Goal: Find specific page/section: Find specific page/section

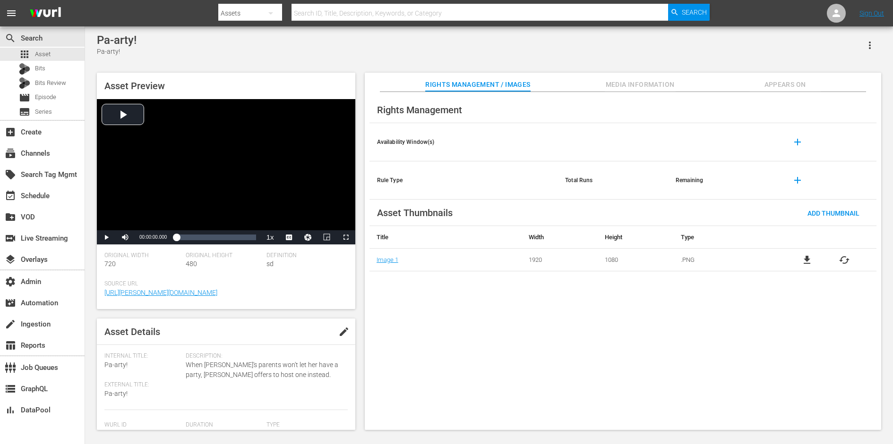
click at [634, 82] on span "Media Information" at bounding box center [640, 85] width 71 height 12
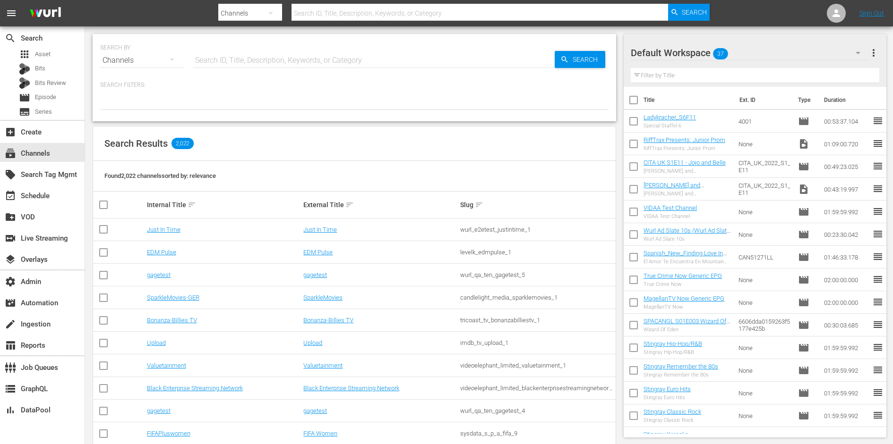
click at [222, 62] on input "text" at bounding box center [374, 60] width 362 height 23
type input "ladyk"
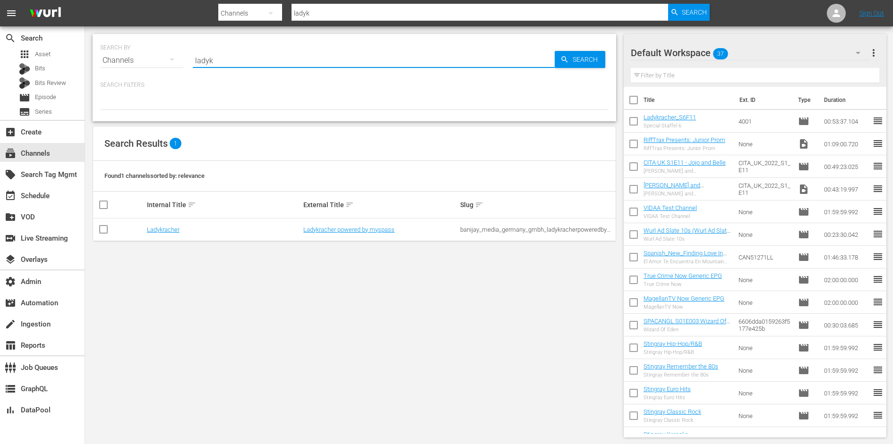
click at [306, 172] on div "Found 1 channels sorted by: relevance" at bounding box center [354, 176] width 522 height 31
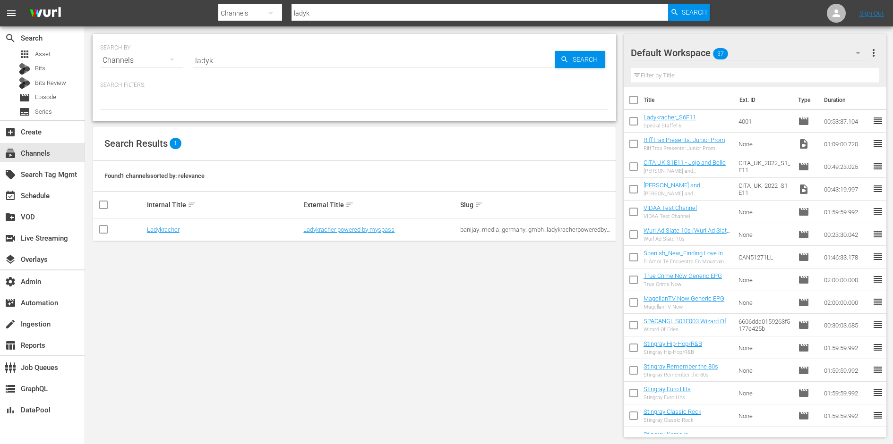
click at [337, 233] on td "Ladykracher powered by myspass" at bounding box center [380, 230] width 157 height 23
click at [340, 232] on link "Ladykracher powered by myspass" at bounding box center [348, 229] width 91 height 7
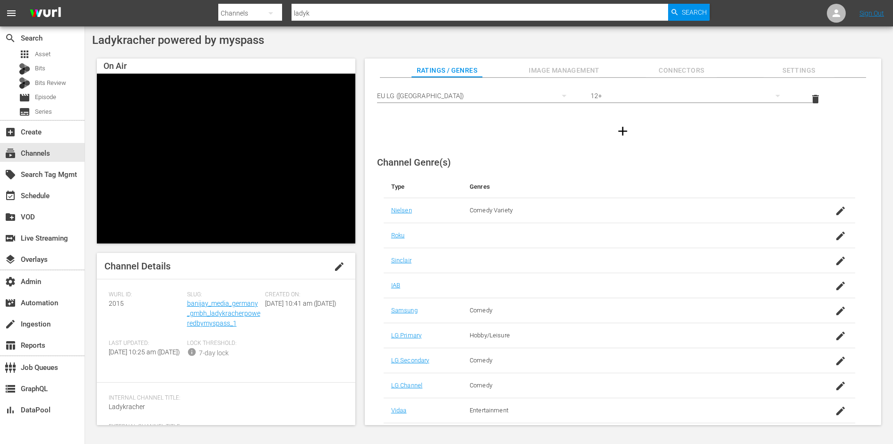
click at [580, 72] on span "Image Management" at bounding box center [564, 71] width 71 height 12
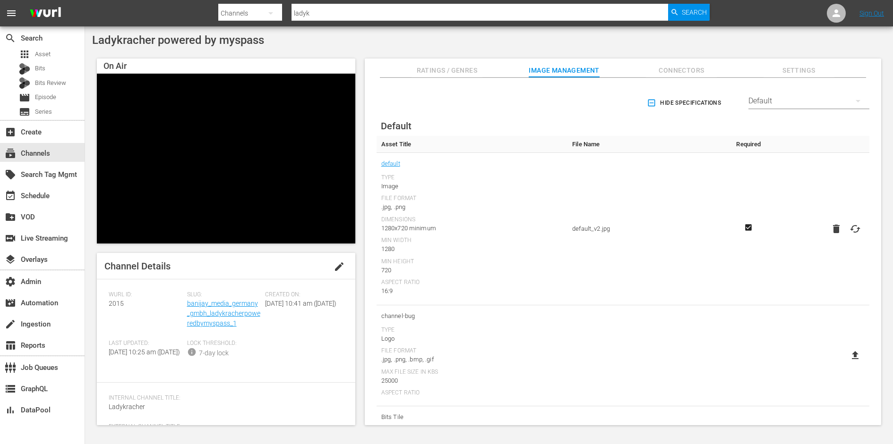
click at [680, 73] on span "Connectors" at bounding box center [681, 71] width 71 height 12
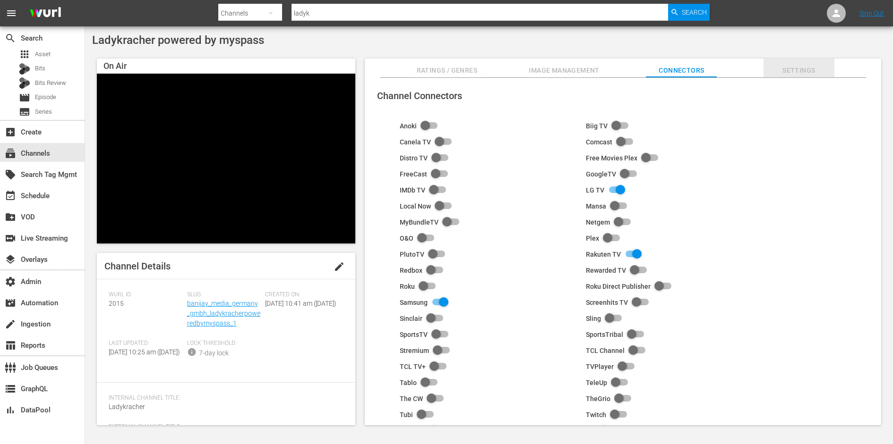
click at [808, 70] on span "Settings" at bounding box center [798, 71] width 71 height 12
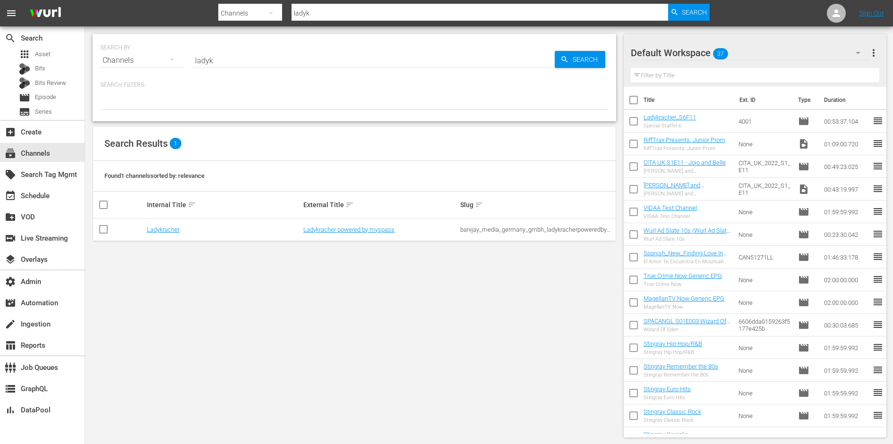
click at [498, 282] on div "SEARCH BY Search By Channels Search ID, Title, Description, Keywords, or Catego…" at bounding box center [354, 235] width 538 height 419
click at [330, 229] on link "Ladykracher powered by myspass" at bounding box center [348, 229] width 91 height 7
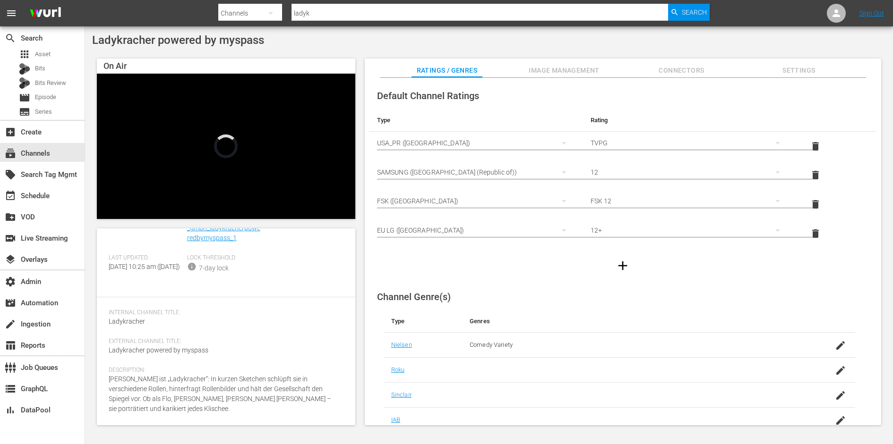
click at [572, 75] on span "Image Management" at bounding box center [564, 71] width 71 height 12
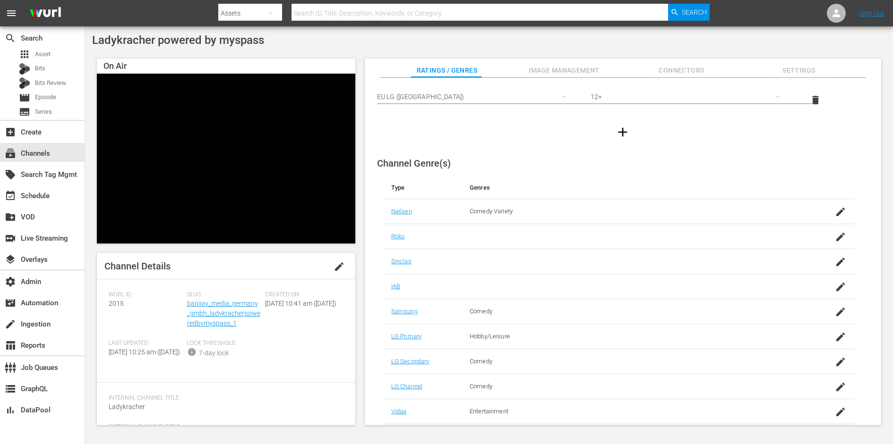
click at [556, 71] on span "Image Management" at bounding box center [564, 71] width 71 height 12
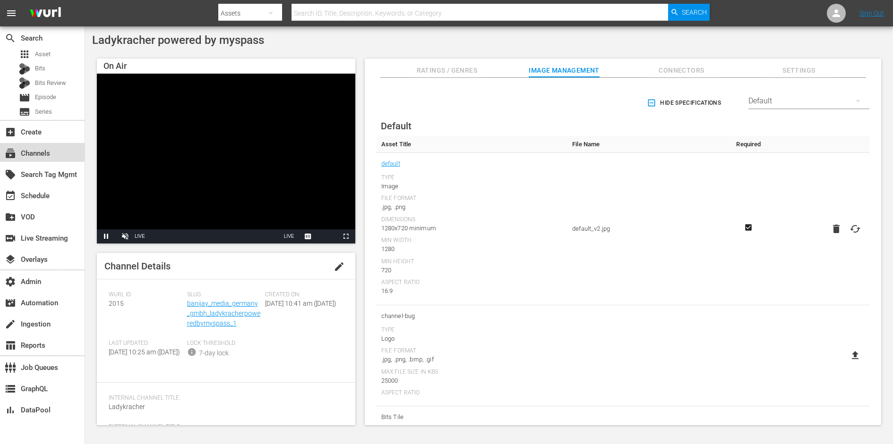
click at [36, 152] on div "subscriptions Channels" at bounding box center [26, 152] width 53 height 9
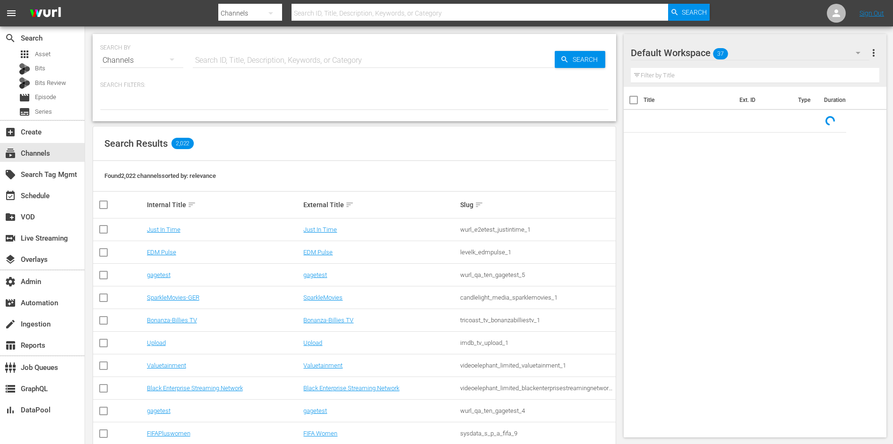
click at [240, 56] on input "text" at bounding box center [374, 60] width 362 height 23
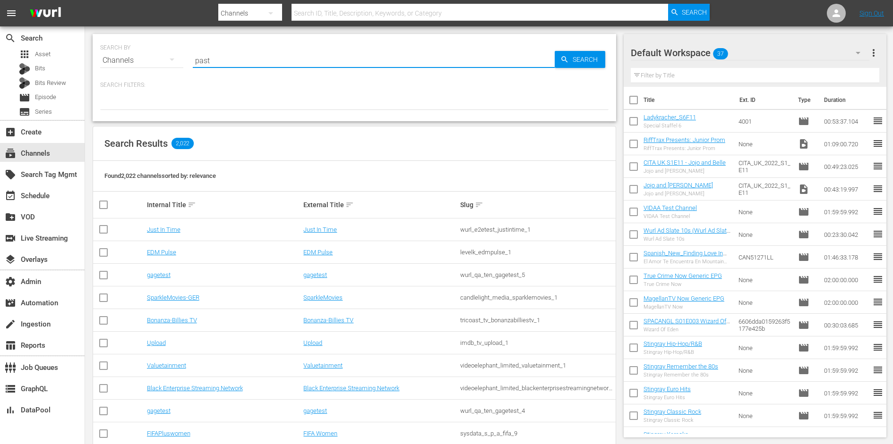
type input "past"
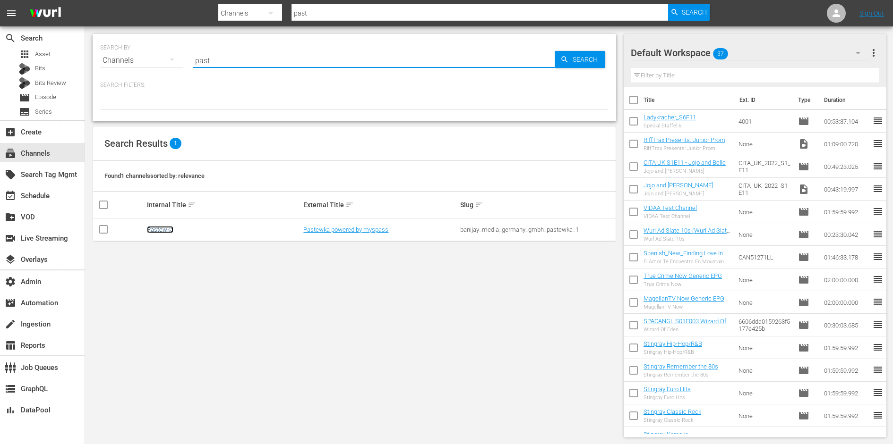
click at [162, 228] on link "Pastewka" at bounding box center [160, 229] width 26 height 7
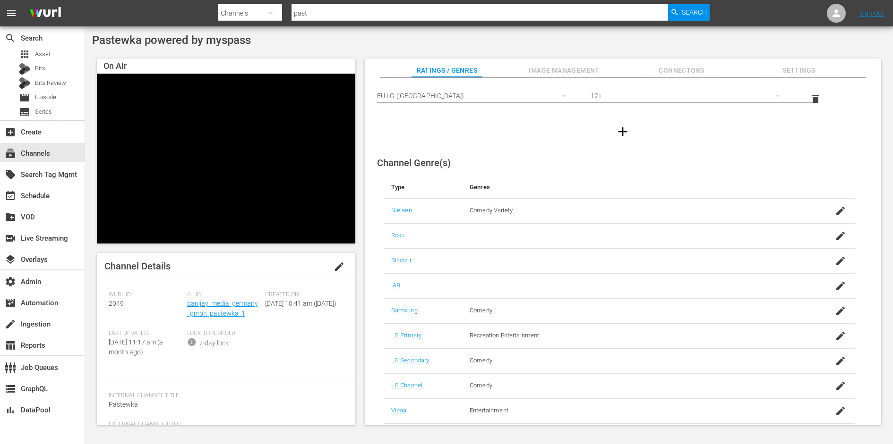
click at [564, 76] on span "Image Management" at bounding box center [564, 71] width 71 height 12
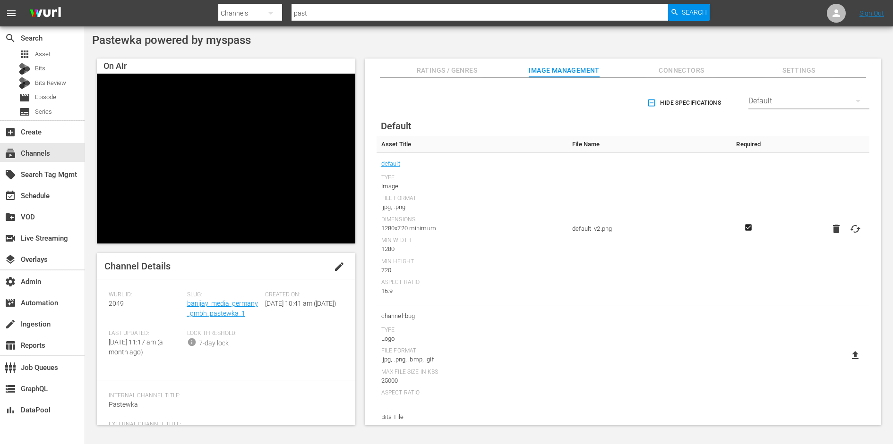
click at [691, 65] on span "Connectors" at bounding box center [681, 71] width 71 height 12
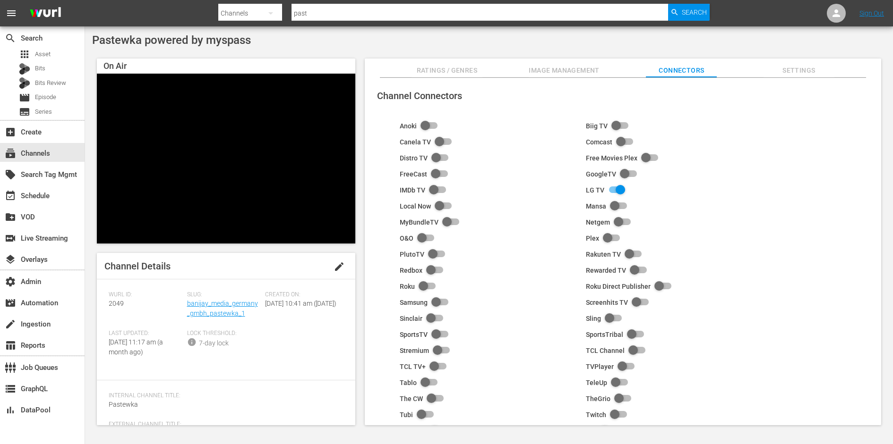
scroll to position [63, 0]
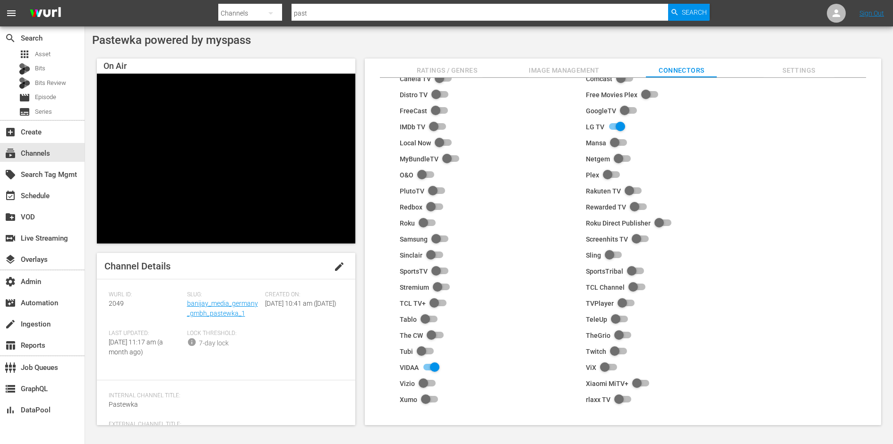
click at [437, 236] on input "checkbox" at bounding box center [437, 239] width 21 height 11
checkbox input "true"
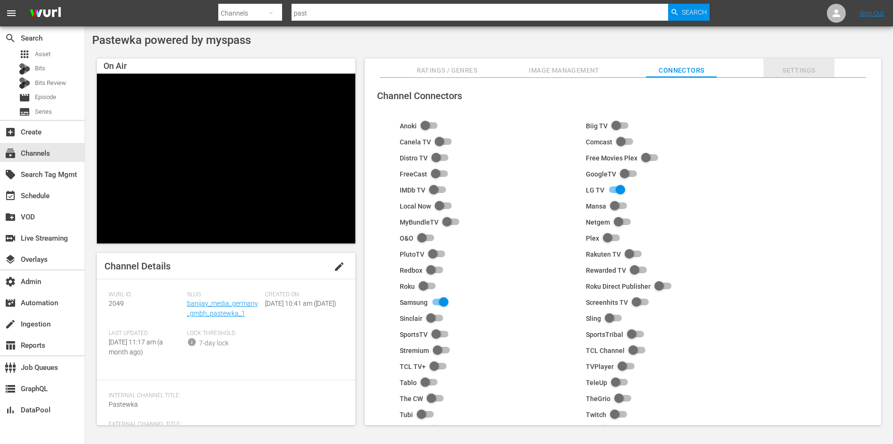
click at [793, 68] on span "Settings" at bounding box center [798, 71] width 71 height 12
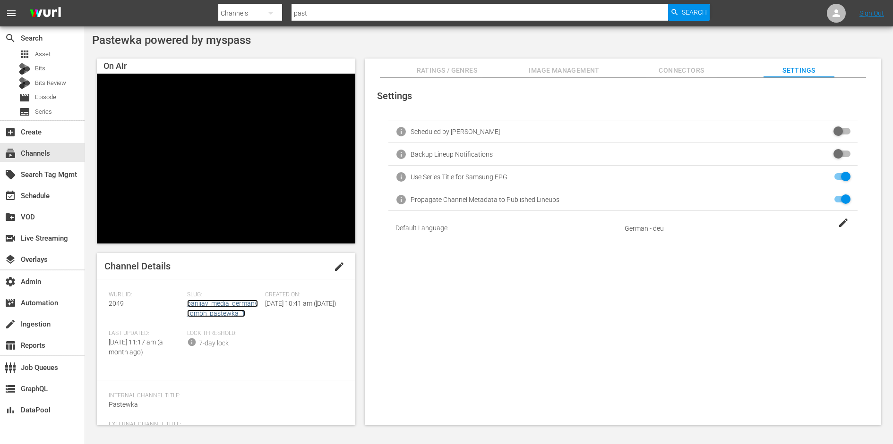
click at [223, 307] on link "banijay_media_germany_gmbh_pastewka_1" at bounding box center [222, 308] width 71 height 17
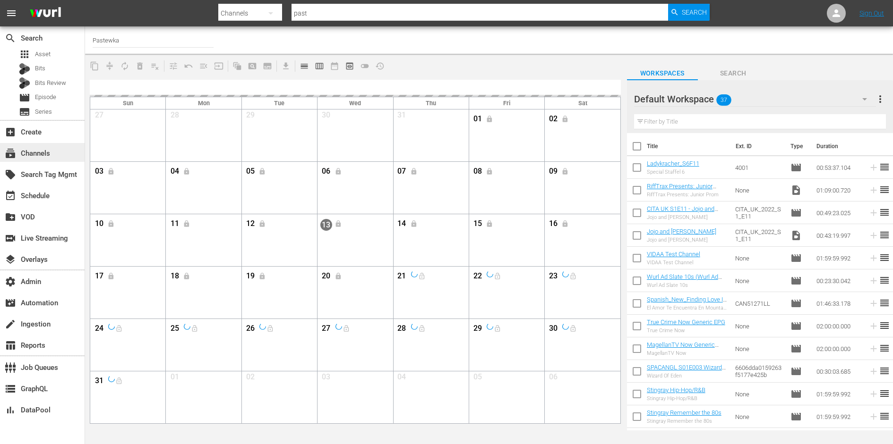
click at [39, 156] on div "subscriptions Channels" at bounding box center [26, 152] width 53 height 9
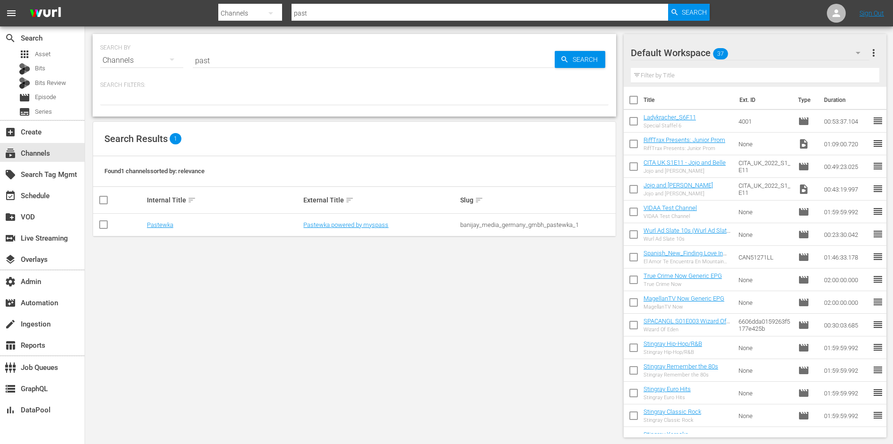
click at [498, 222] on div "banijay_media_germany_gmbh_pastewka_1" at bounding box center [537, 225] width 154 height 7
copy div "banijay_media_germany_gmbh_pastewka_1"
click at [363, 227] on link "Pastewka powered by myspass" at bounding box center [345, 225] width 85 height 7
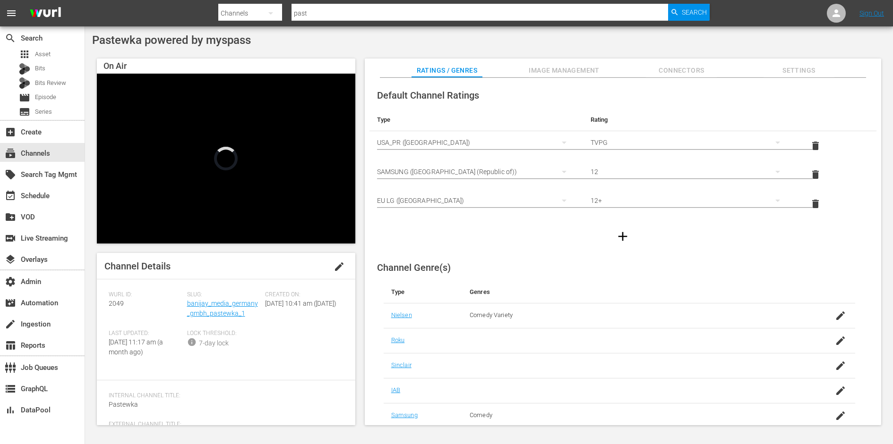
scroll to position [1, 0]
click at [690, 26] on nav "menu Search By Channels Search ID, Title, Description, Keywords, or Category pa…" at bounding box center [446, 13] width 893 height 26
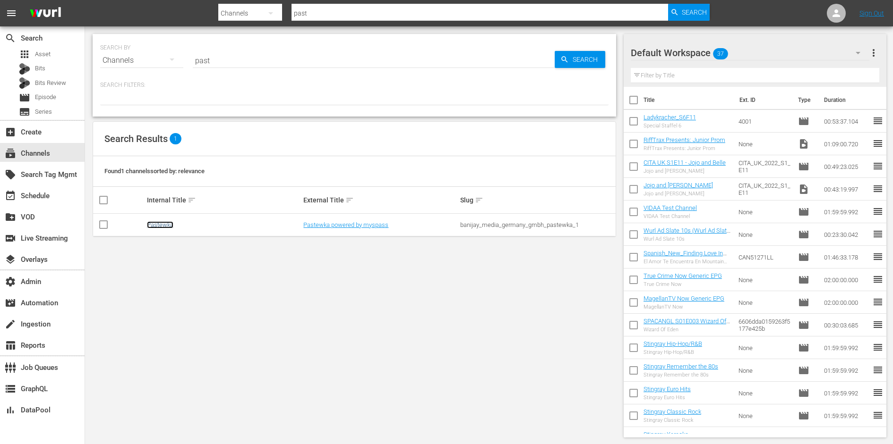
click at [155, 225] on link "Pastewka" at bounding box center [160, 225] width 26 height 7
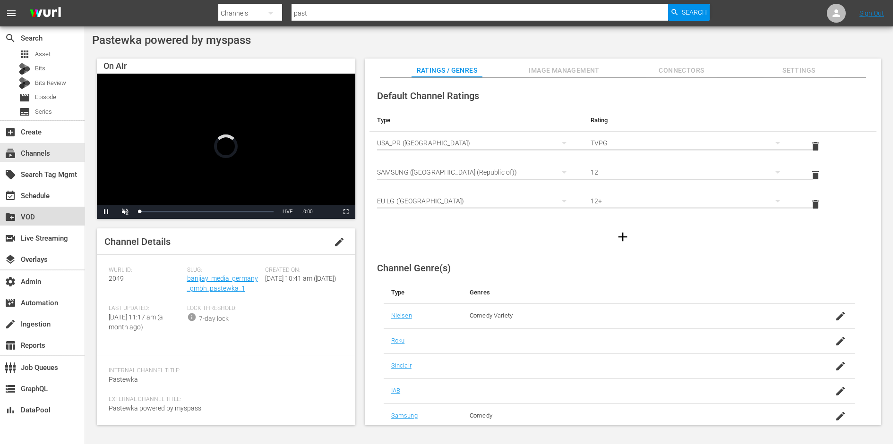
click at [25, 215] on div "create_new_folder VOD" at bounding box center [26, 216] width 53 height 9
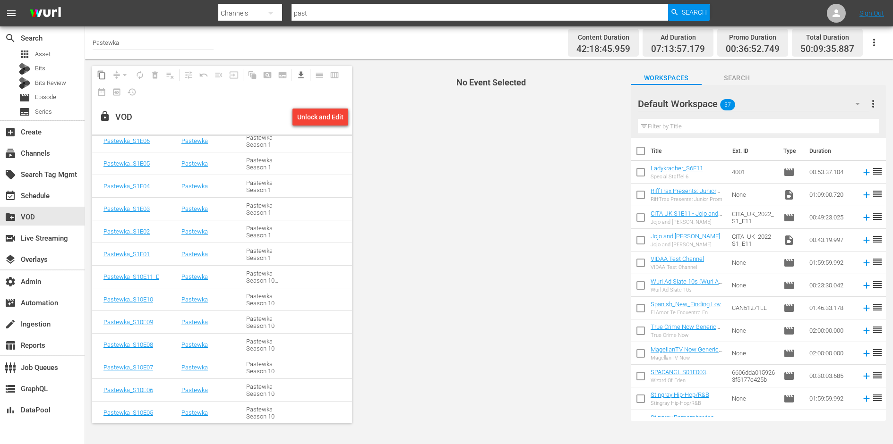
scroll to position [1983, 0]
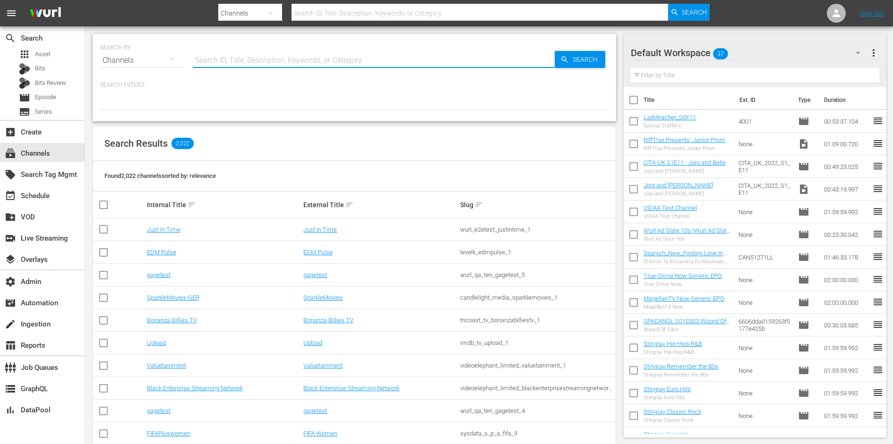
click at [248, 63] on input "text" at bounding box center [374, 60] width 362 height 23
type input "strom"
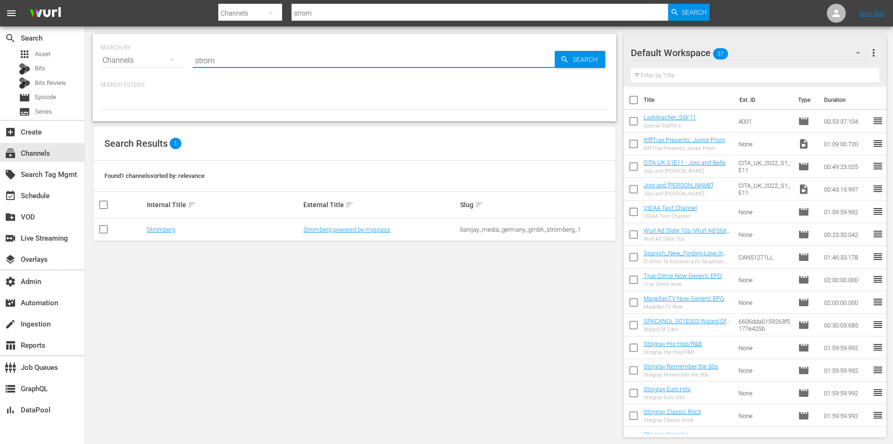
type input "stromberg"
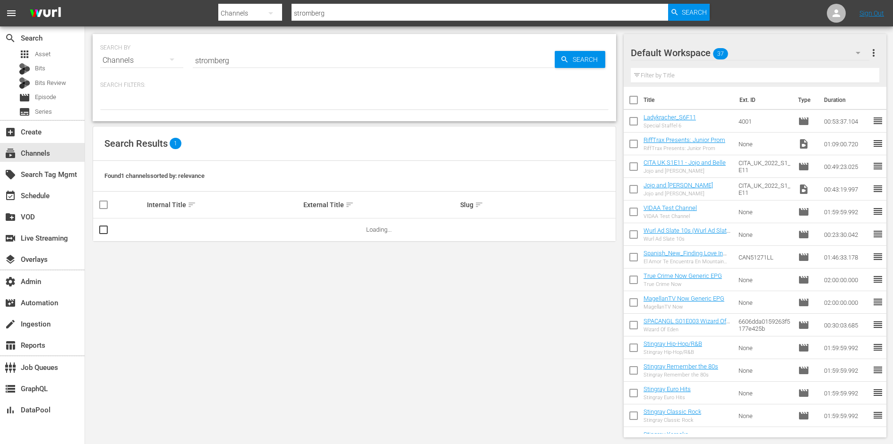
click at [316, 234] on td at bounding box center [239, 230] width 250 height 23
click at [316, 228] on link "Stromberg powered by myspass" at bounding box center [346, 229] width 87 height 7
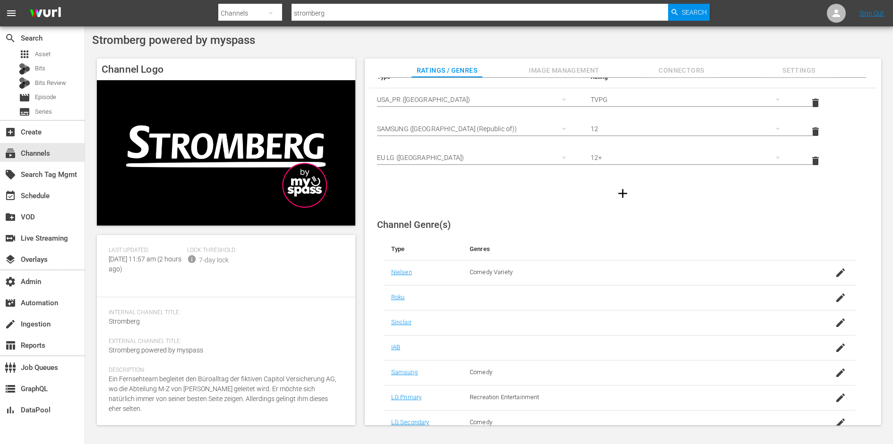
scroll to position [105, 0]
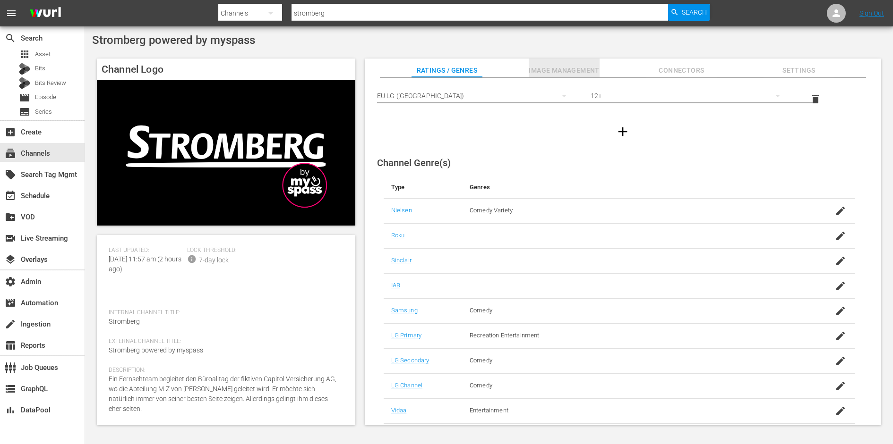
click at [572, 70] on span "Image Management" at bounding box center [564, 71] width 71 height 12
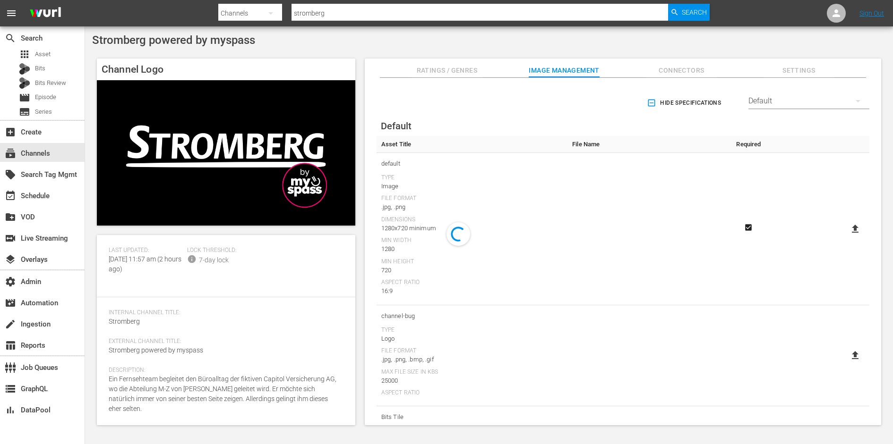
click at [674, 65] on span "Connectors" at bounding box center [681, 71] width 71 height 12
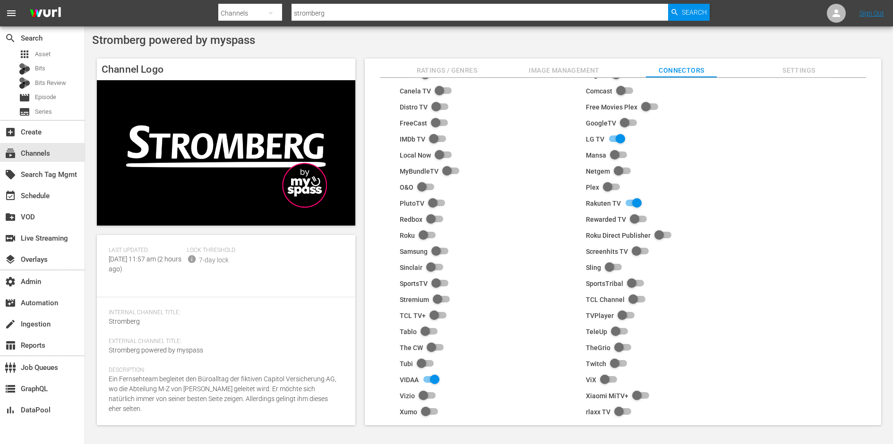
scroll to position [63, 0]
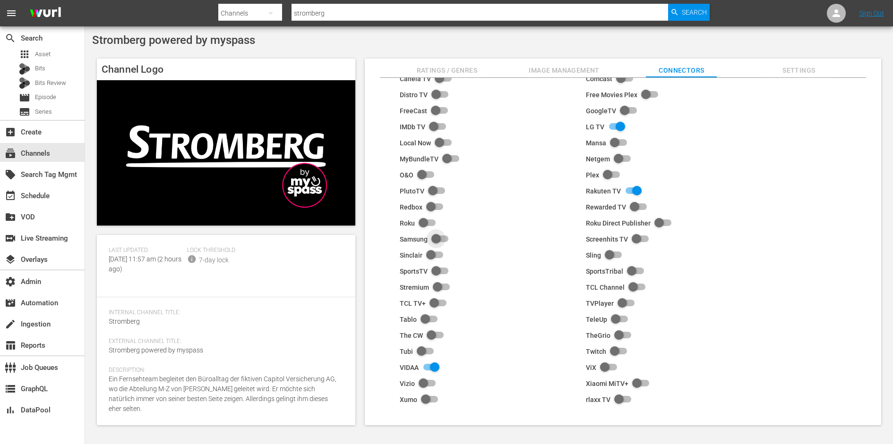
click at [434, 236] on input "checkbox" at bounding box center [437, 239] width 21 height 11
checkbox input "true"
click at [565, 71] on span "Image Management" at bounding box center [564, 71] width 71 height 12
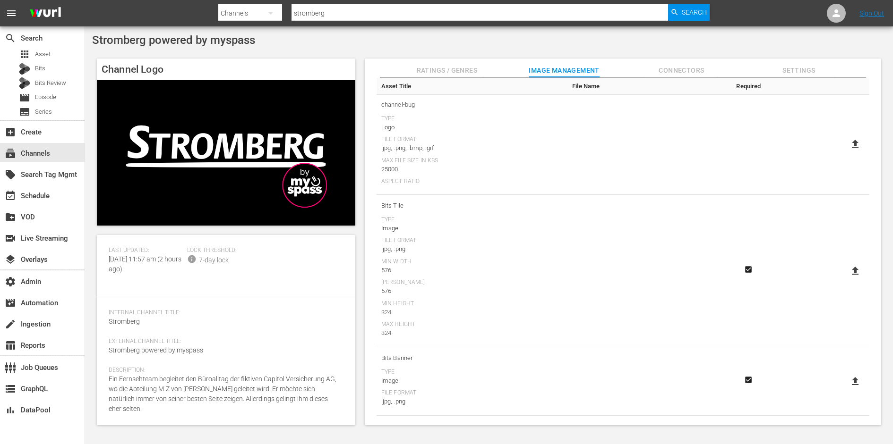
scroll to position [0, 0]
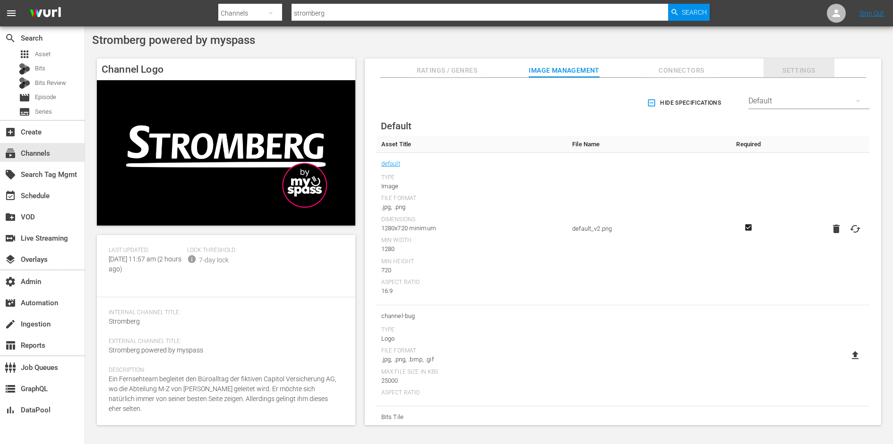
click at [791, 69] on span "Settings" at bounding box center [798, 71] width 71 height 12
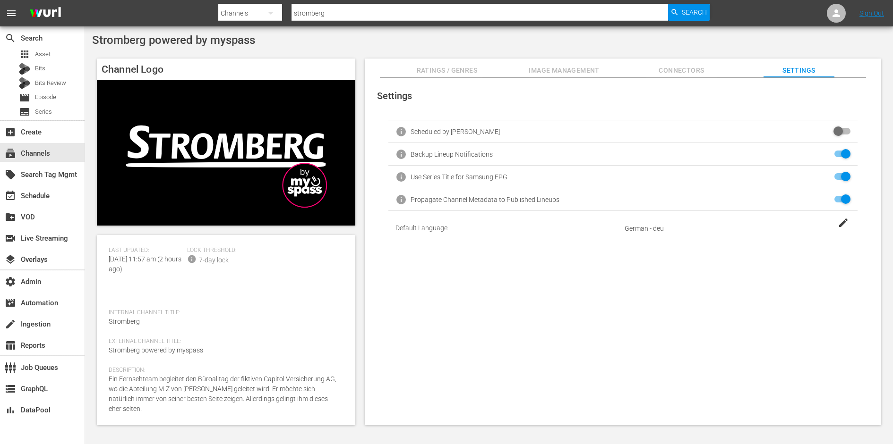
click at [562, 76] on button "Image Management" at bounding box center [564, 68] width 71 height 19
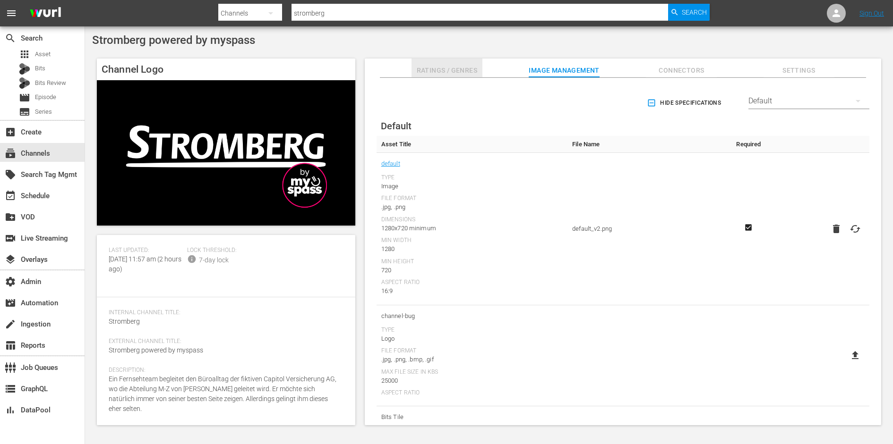
click at [448, 68] on span "Ratings / Genres" at bounding box center [446, 71] width 71 height 12
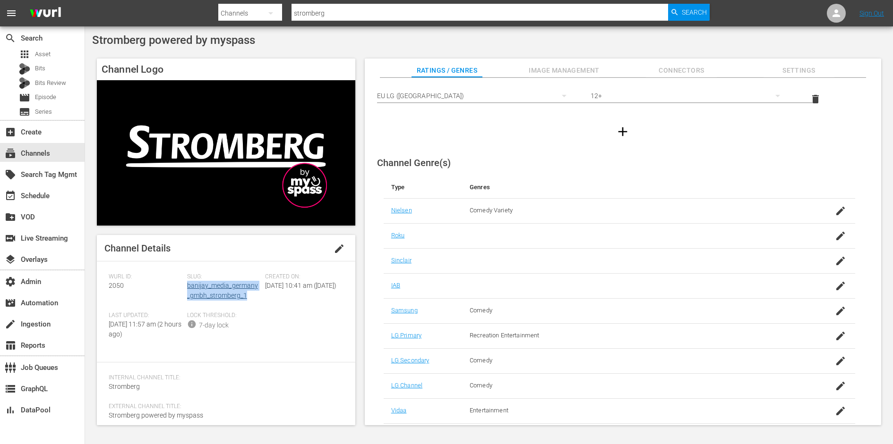
drag, startPoint x: 245, startPoint y: 297, endPoint x: 187, endPoint y: 288, distance: 58.7
click at [187, 288] on div "Slug: banijay_media_germany_gmbh_stromberg_1" at bounding box center [226, 292] width 78 height 39
copy link "banijay_media_germany_gmbh_stromberg_1"
